Goal: Information Seeking & Learning: Learn about a topic

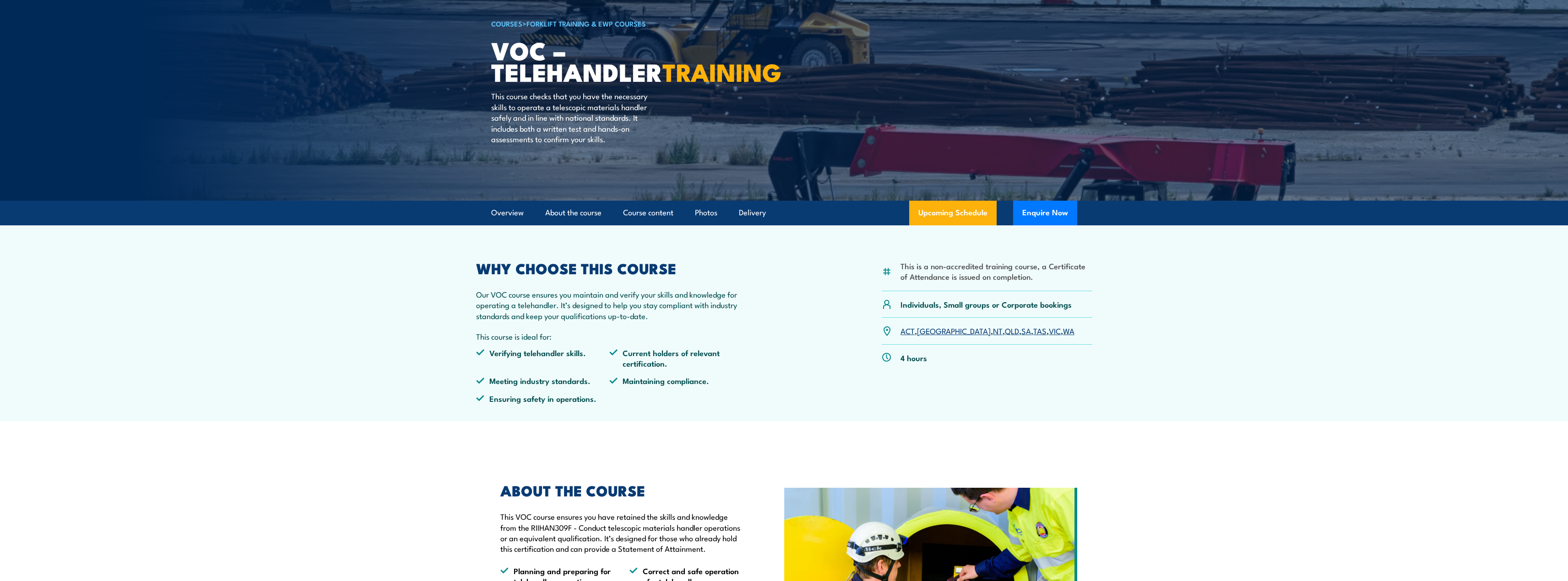
scroll to position [229, 0]
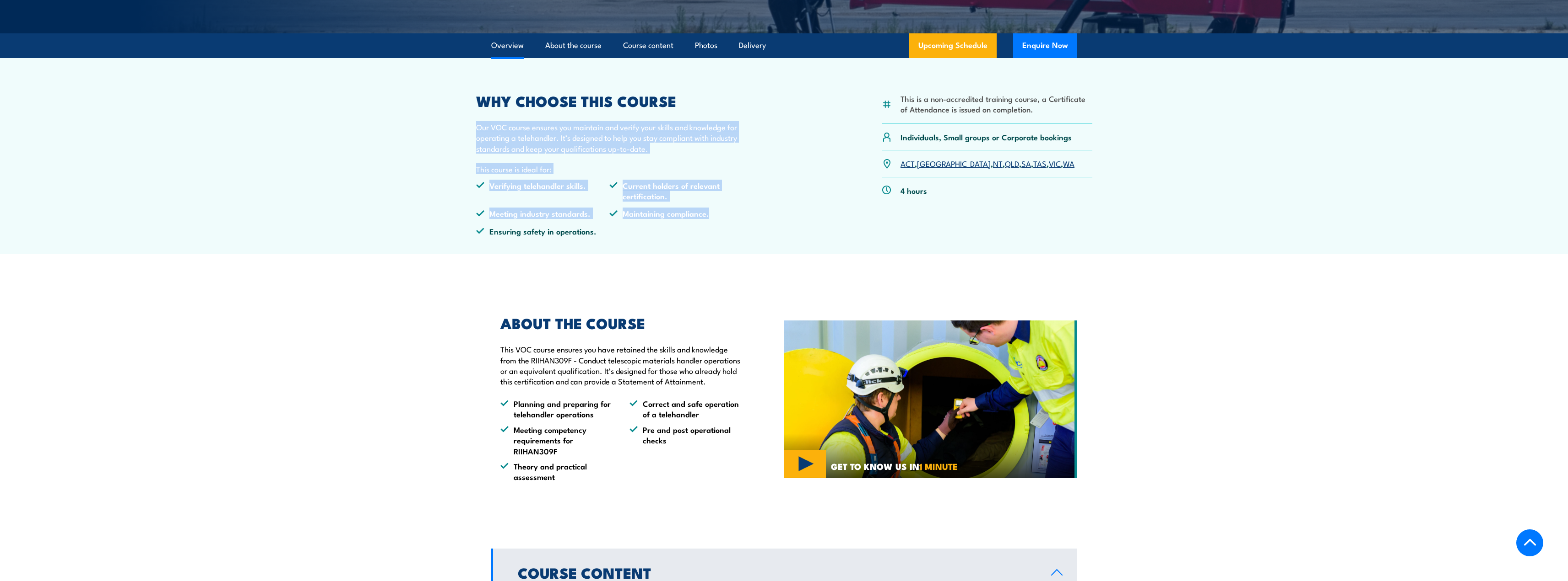
drag, startPoint x: 475, startPoint y: 132, endPoint x: 787, endPoint y: 231, distance: 327.3
click at [787, 231] on div "This is a non-accredited training course, a Certificate of Attendance is issued…" at bounding box center [784, 168] width 616 height 149
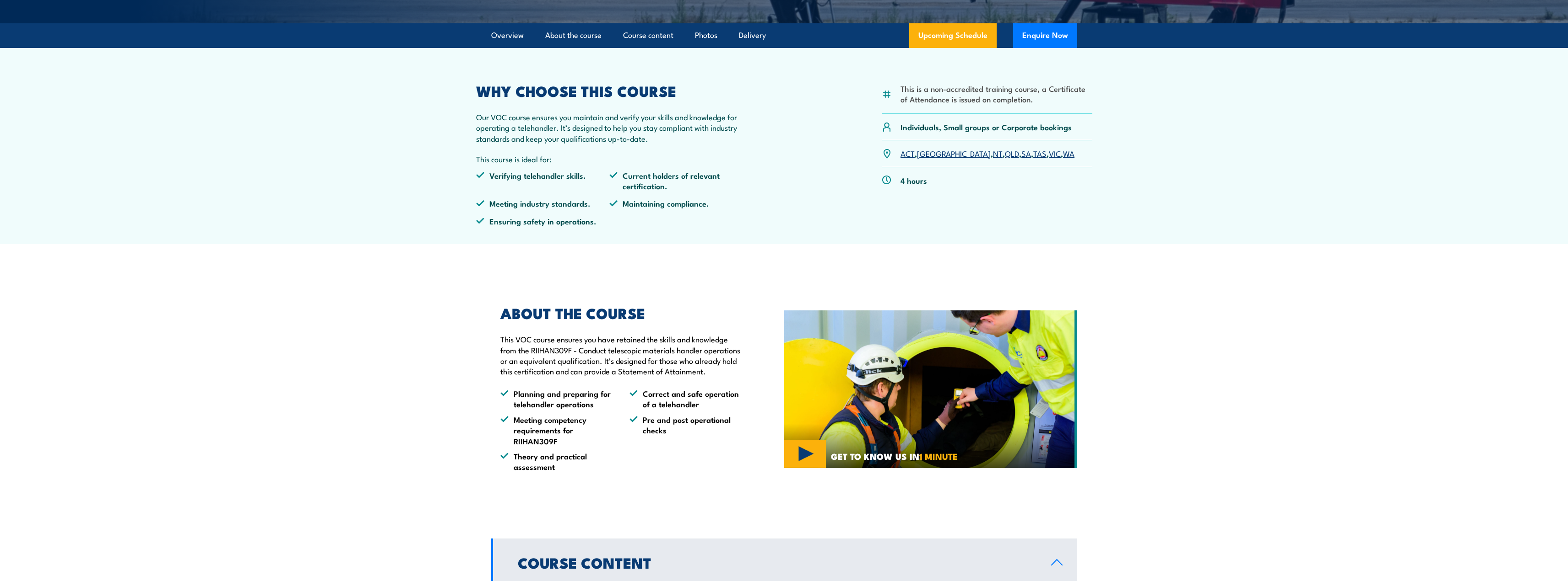
scroll to position [274, 0]
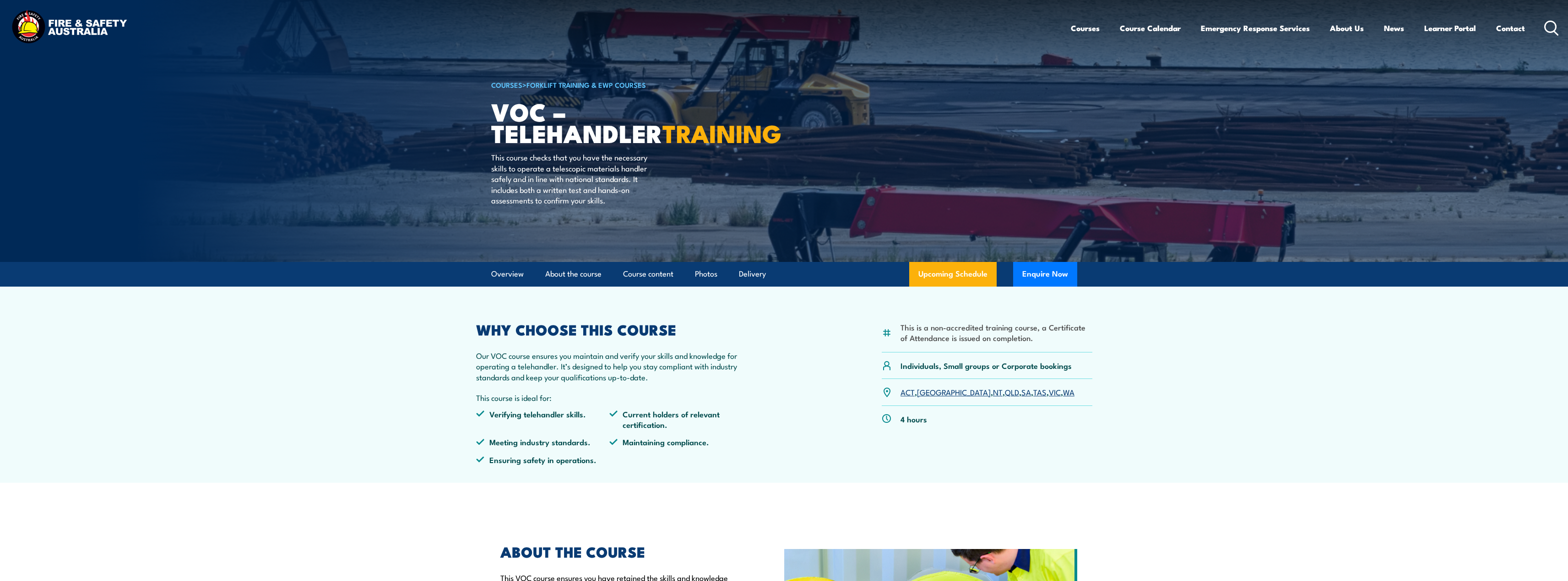
scroll to position [229, 0]
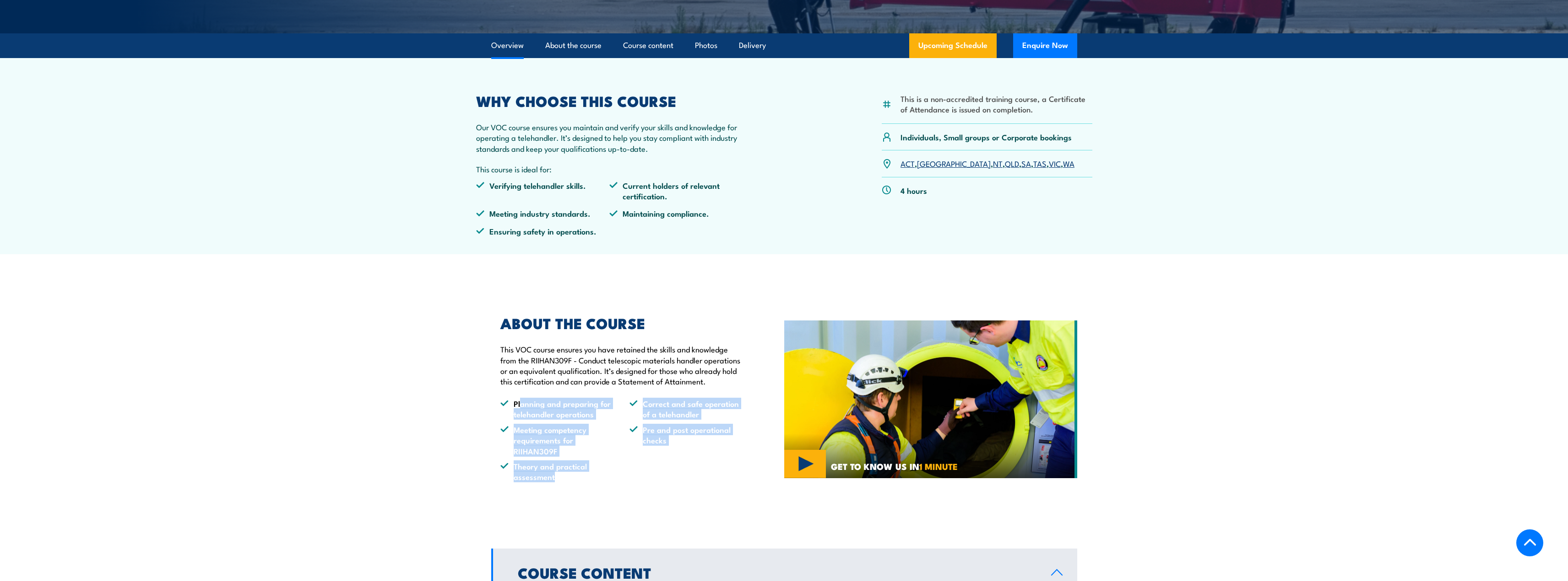
drag, startPoint x: 520, startPoint y: 417, endPoint x: 609, endPoint y: 493, distance: 117.0
click at [609, 482] on ul "Planning and preparing for telehandler operations Correct and safe operation of…" at bounding box center [620, 440] width 241 height 84
click at [608, 482] on li "Theory and practical assessment" at bounding box center [556, 472] width 113 height 21
drag, startPoint x: 494, startPoint y: 346, endPoint x: 631, endPoint y: 491, distance: 199.5
click at [631, 482] on div "ABOUT THE COURSE This VOC course ensures you have retained the skills and knowl…" at bounding box center [616, 399] width 251 height 165
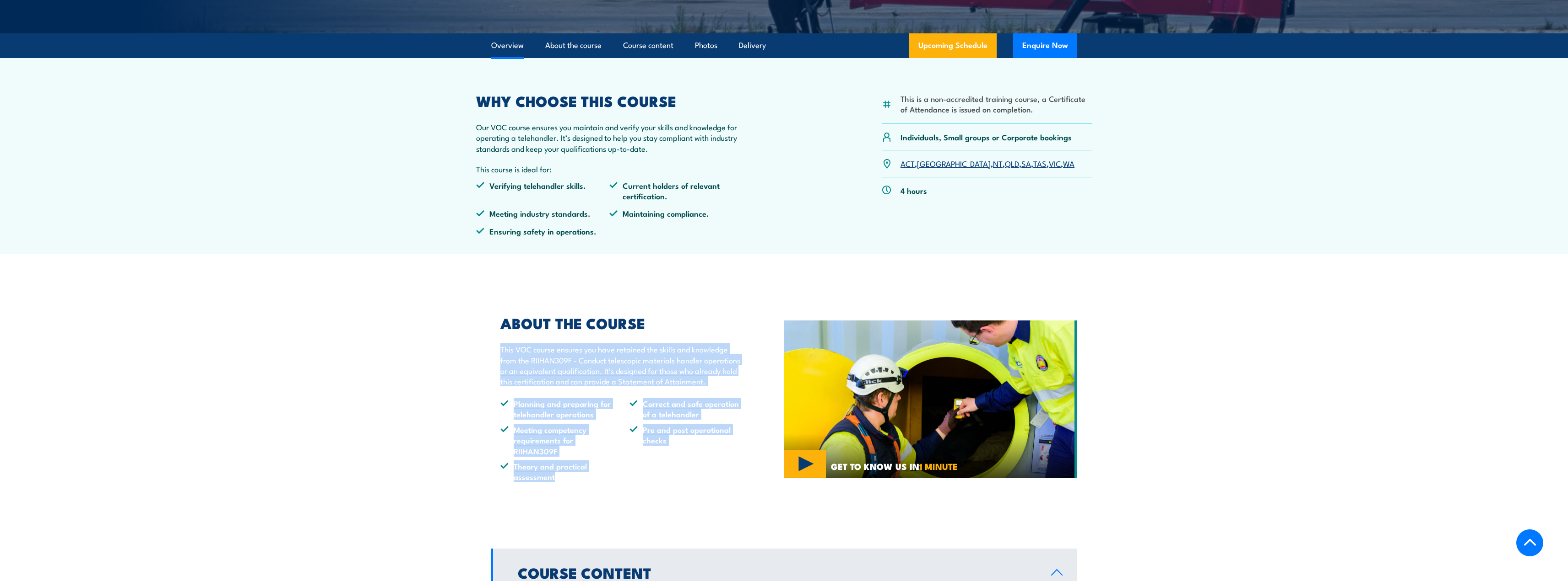
click at [631, 482] on ul "Planning and preparing for telehandler operations Correct and safe operation of…" at bounding box center [620, 440] width 241 height 84
drag, startPoint x: 511, startPoint y: 356, endPoint x: 639, endPoint y: 499, distance: 191.9
click at [639, 499] on div "ABOUT THE COURSE This VOC course ensures you have retained the skills and knowl…" at bounding box center [637, 399] width 293 height 211
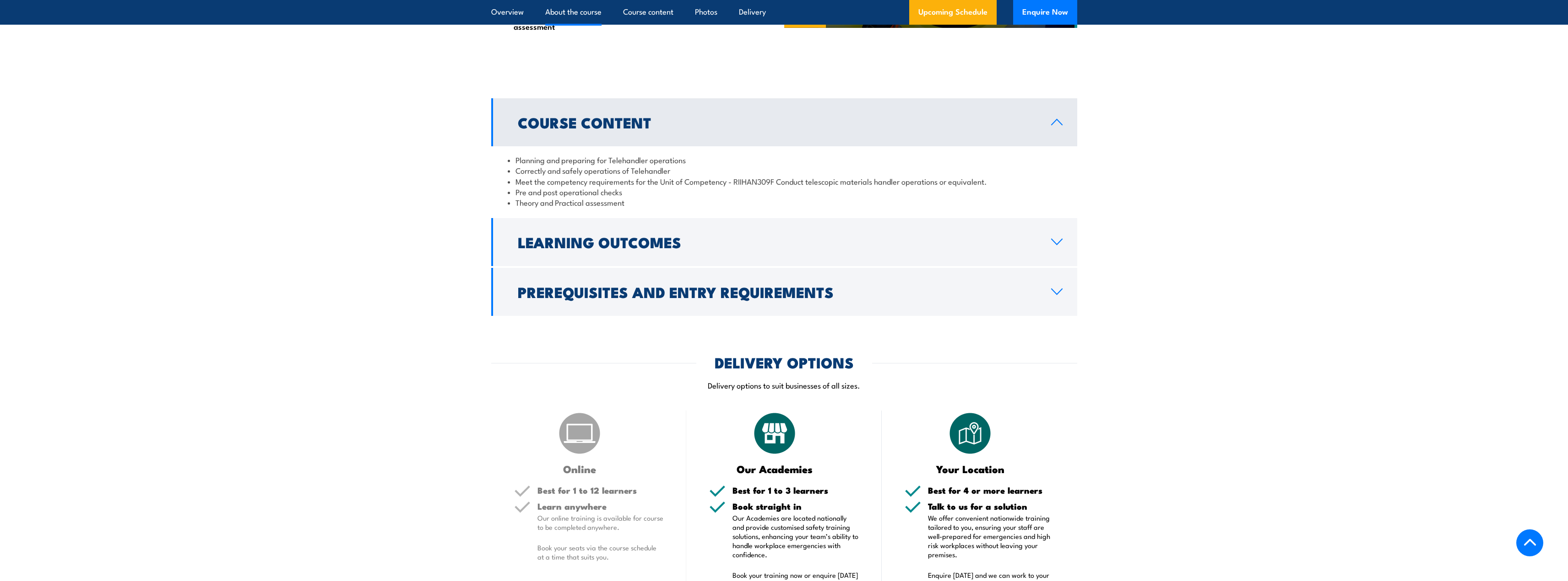
scroll to position [686, 0]
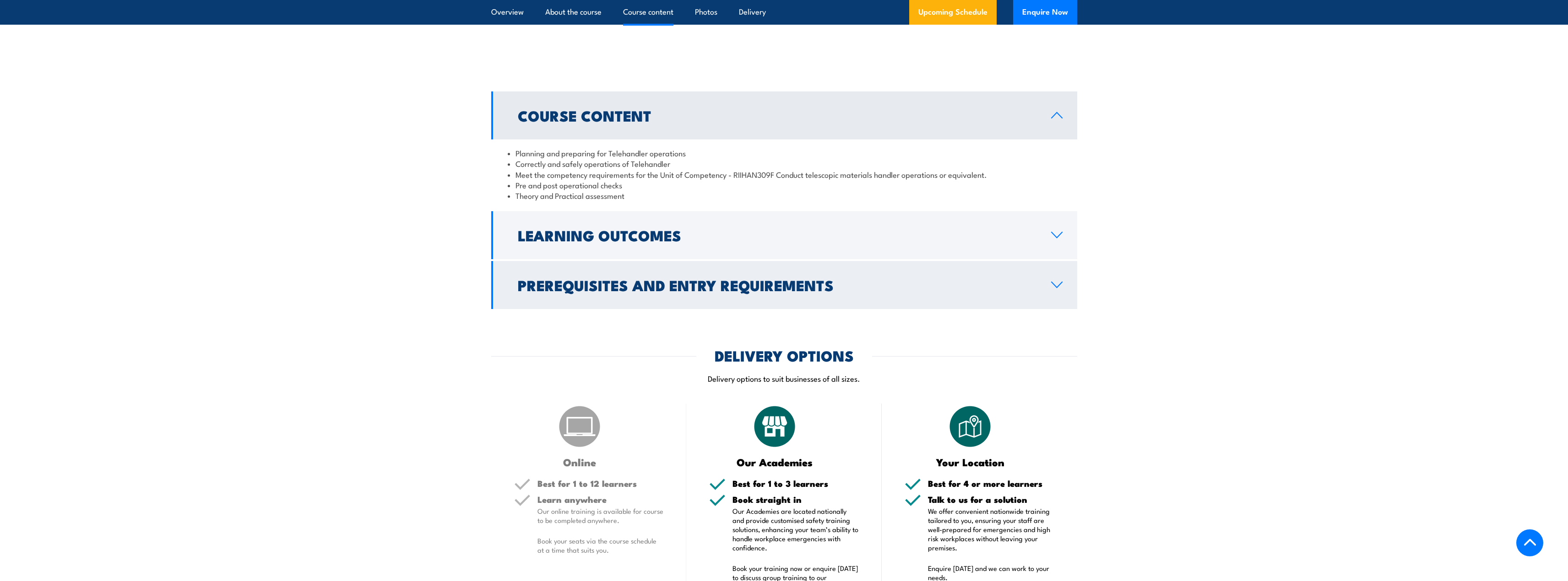
click at [832, 284] on link "Prerequisites and Entry Requirements" at bounding box center [783, 285] width 586 height 48
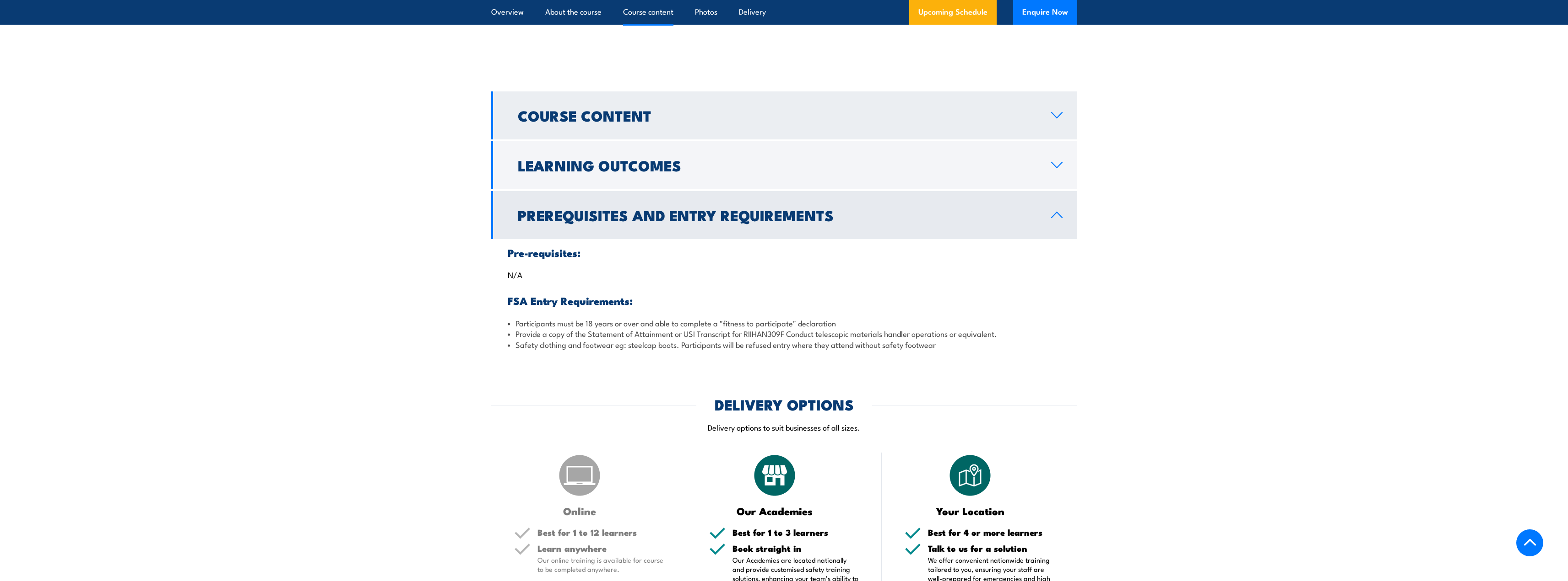
click at [758, 119] on h2 "Course Content" at bounding box center [777, 115] width 519 height 13
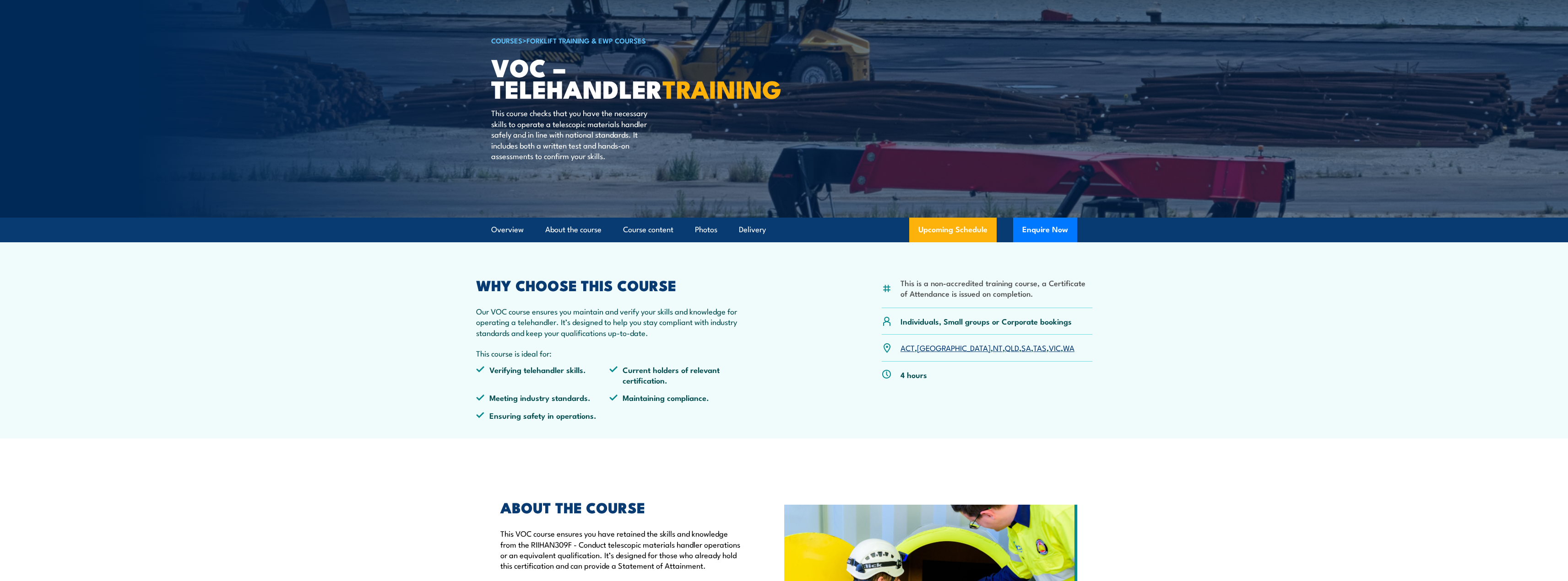
scroll to position [0, 0]
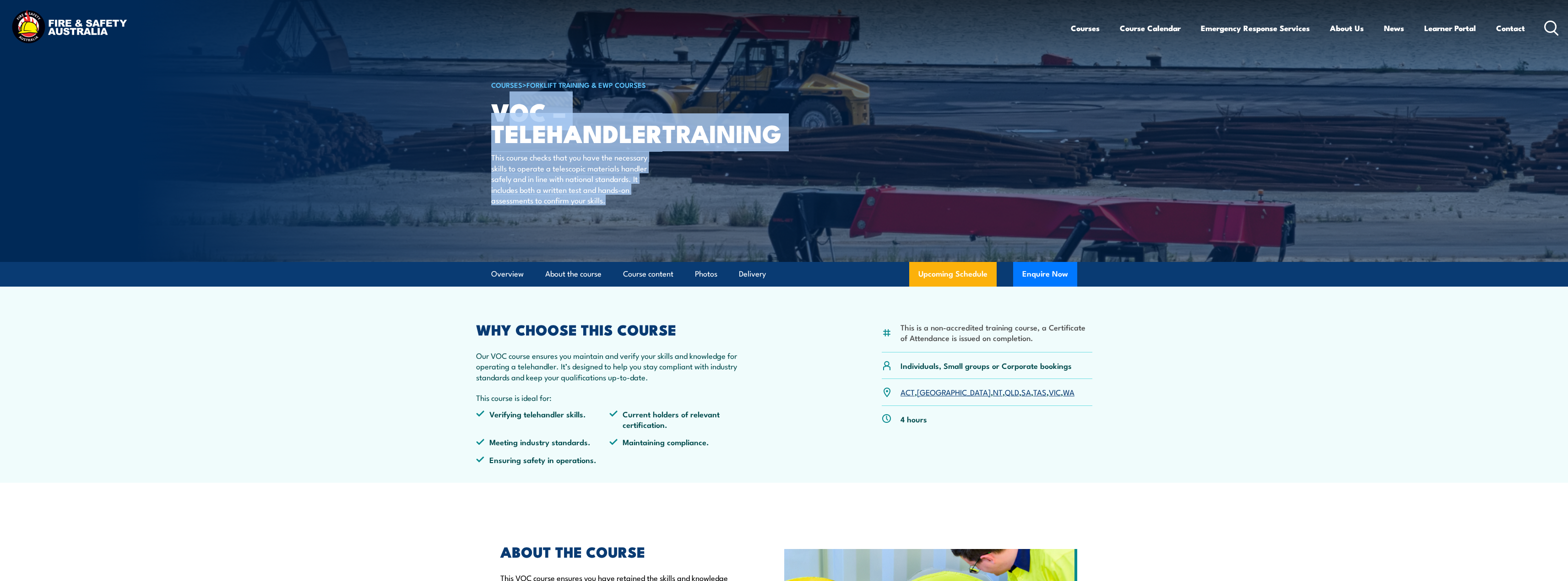
drag, startPoint x: 511, startPoint y: 123, endPoint x: 654, endPoint y: 244, distance: 187.3
click at [654, 244] on div "COURSES > Forklift Training & EWP Courses VOC – Telehandler TRAINING This cours…" at bounding box center [604, 131] width 226 height 262
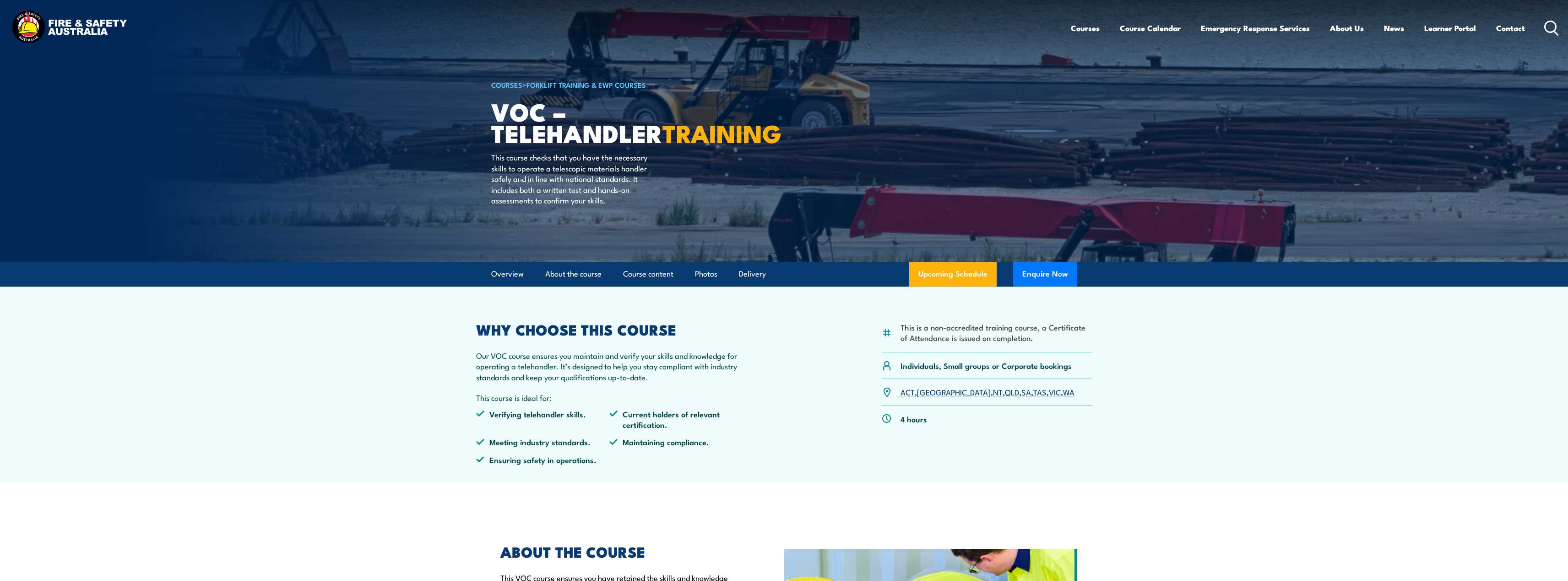
click at [910, 328] on li "This is a non-accredited training course, a Certificate of Attendance is issued…" at bounding box center [996, 332] width 192 height 21
drag, startPoint x: 980, startPoint y: 354, endPoint x: 1049, endPoint y: 342, distance: 70.0
click at [1049, 342] on li "This is a non-accredited training course, a Certificate of Attendance is issued…" at bounding box center [996, 332] width 192 height 21
click at [1048, 342] on li "This is a non-accredited training course, a Certificate of Attendance is issued…" at bounding box center [996, 332] width 192 height 21
